Goal: Task Accomplishment & Management: Use online tool/utility

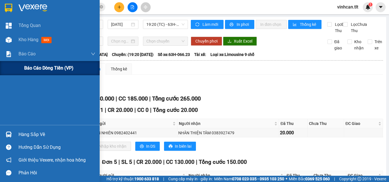
click at [38, 64] on div "Báo cáo dòng tiền (VP)" at bounding box center [59, 68] width 71 height 14
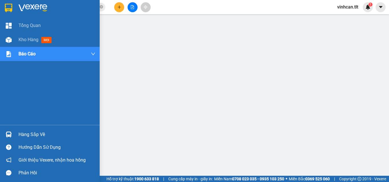
click at [11, 133] on img at bounding box center [9, 135] width 6 height 6
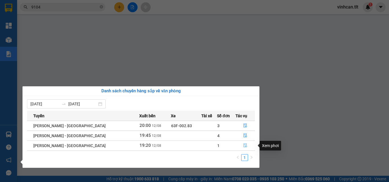
click at [243, 146] on icon "file-done" at bounding box center [244, 146] width 3 height 4
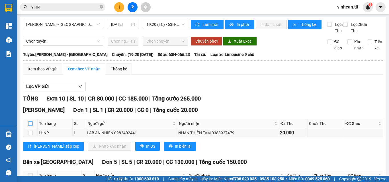
click at [29, 126] on input "checkbox" at bounding box center [30, 123] width 5 height 5
checkbox input "true"
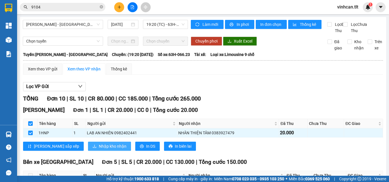
click at [99, 150] on span "Nhập kho nhận" at bounding box center [113, 146] width 28 height 6
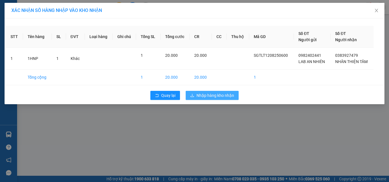
click at [221, 95] on span "Nhập hàng kho nhận" at bounding box center [215, 95] width 38 height 6
click at [8, 135] on img at bounding box center [9, 135] width 6 height 6
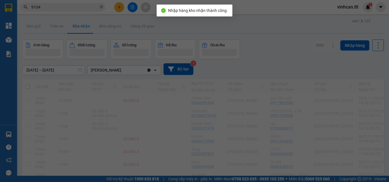
click at [8, 135] on div "Tổng Quan Kho hàng mới Báo cáo Báo cáo dòng tiền (VP) Hàng sắp về Hướng dẫn sử …" at bounding box center [8, 91] width 17 height 182
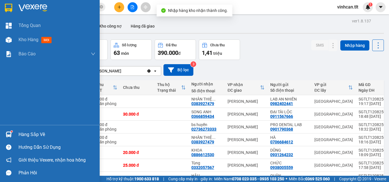
click at [8, 135] on img at bounding box center [9, 135] width 6 height 6
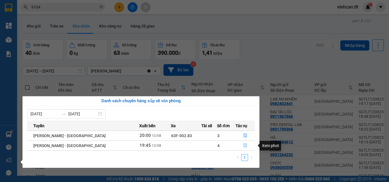
click at [244, 147] on icon "file-done" at bounding box center [244, 146] width 3 height 4
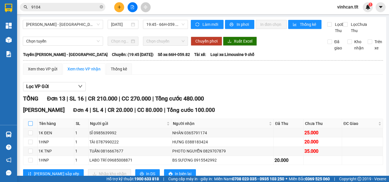
click at [30, 126] on input "checkbox" at bounding box center [30, 123] width 5 height 5
checkbox input "true"
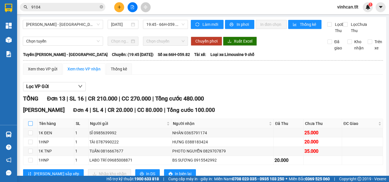
checkbox input "true"
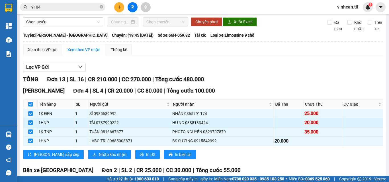
scroll to position [28, 0]
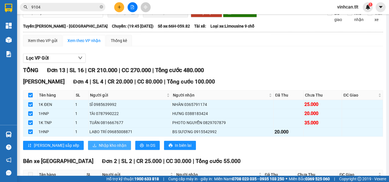
click at [99, 149] on span "Nhập kho nhận" at bounding box center [113, 146] width 28 height 6
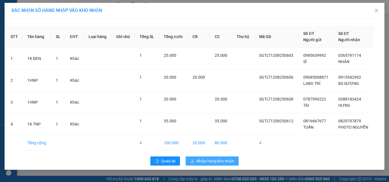
click at [214, 160] on span "Nhập hàng kho nhận" at bounding box center [215, 161] width 38 height 6
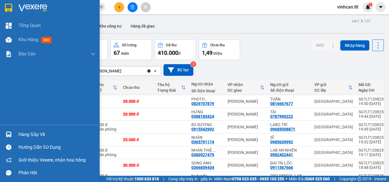
click at [15, 129] on div "Hàng sắp về" at bounding box center [50, 134] width 100 height 13
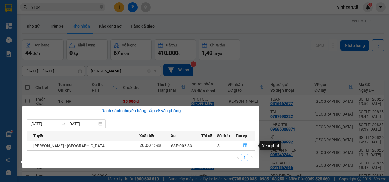
click at [243, 145] on icon "file-done" at bounding box center [245, 146] width 4 height 4
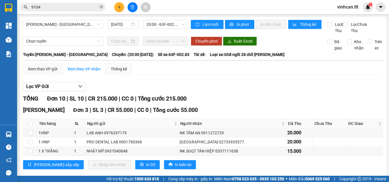
click at [62, 8] on input "9104" at bounding box center [64, 7] width 67 height 6
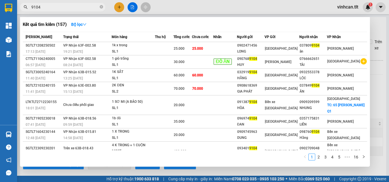
click at [62, 8] on input "9104" at bounding box center [64, 7] width 67 height 6
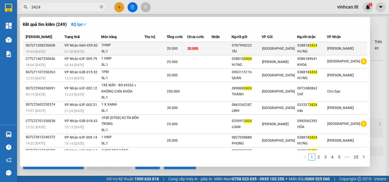
type input "3424"
click at [153, 46] on td at bounding box center [155, 48] width 22 height 13
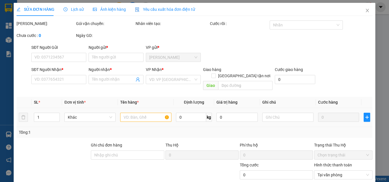
type input "0787990222"
type input "TÀI"
type input "0388183424"
type input "HƯNG"
type input "20.000"
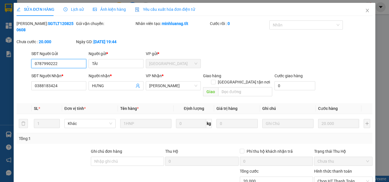
scroll to position [26, 0]
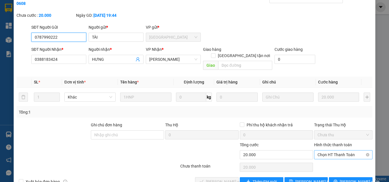
click at [326, 151] on span "Chọn HT Thanh Toán" at bounding box center [343, 155] width 52 height 9
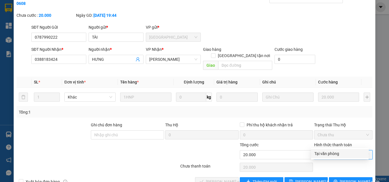
click at [325, 151] on div "Tại văn phòng" at bounding box center [340, 153] width 58 height 9
type input "0"
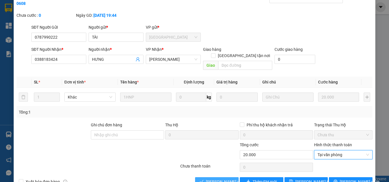
click at [228, 179] on span "[PERSON_NAME] và Giao hàng" at bounding box center [233, 182] width 55 height 6
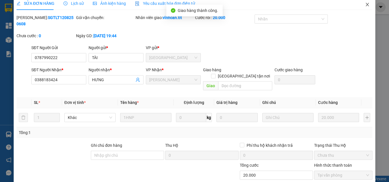
scroll to position [0, 0]
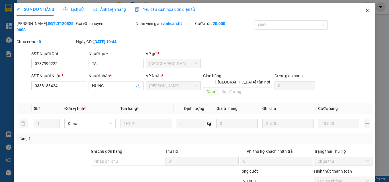
click at [365, 9] on icon "close" at bounding box center [367, 10] width 5 height 5
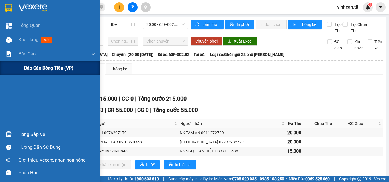
click at [32, 67] on span "Báo cáo dòng tiền (VP)" at bounding box center [48, 68] width 49 height 7
